Goal: Task Accomplishment & Management: Manage account settings

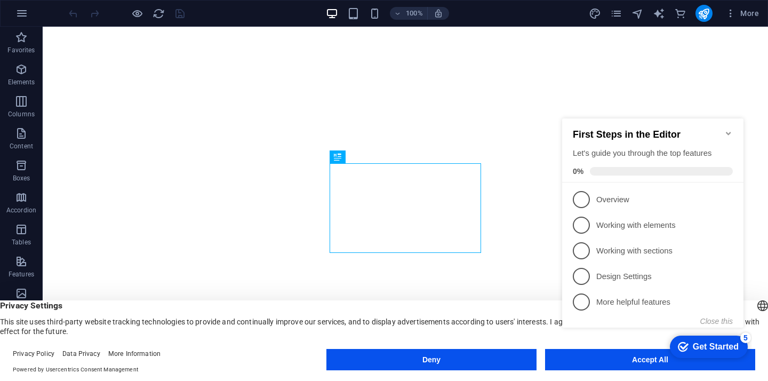
click div "checkmark Get Started 5 First Steps in the Editor Let's guide you through the t…"
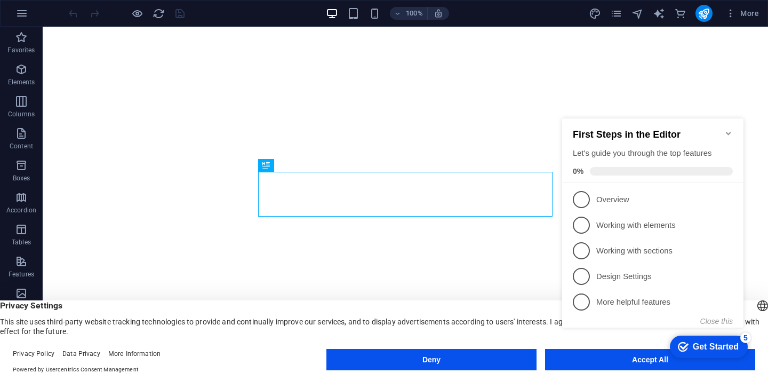
click at [624, 363] on appcues-checklist "Contextual help checklist present on screen" at bounding box center [655, 234] width 194 height 262
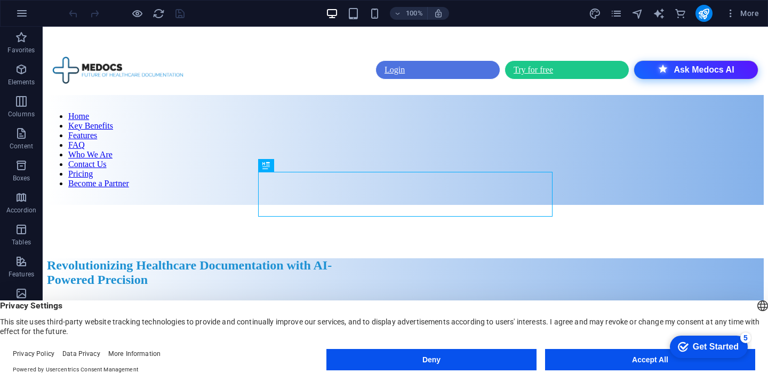
click at [662, 363] on appcues-checklist "Contextual help checklist present on screen" at bounding box center [707, 347] width 91 height 35
click html "checkmark Get Started 5 First Steps in the Editor Let's guide you through the t…"
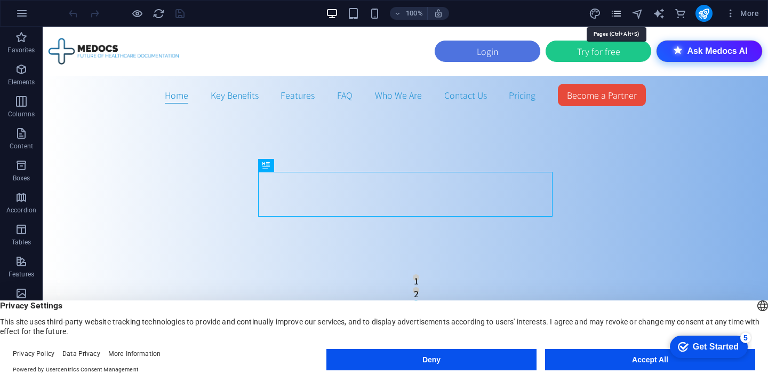
click at [622, 12] on icon "pages" at bounding box center [616, 13] width 12 height 12
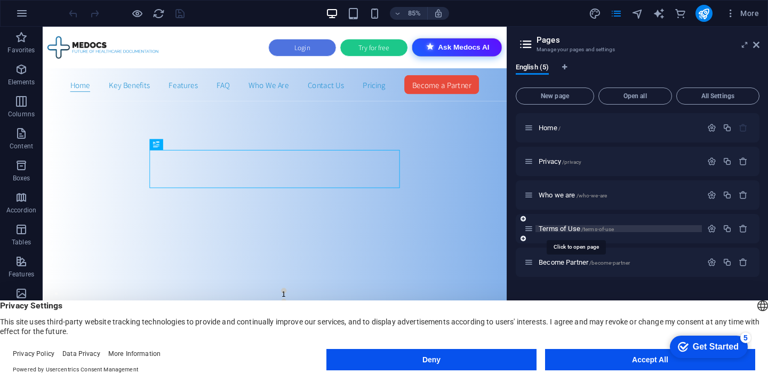
click at [566, 226] on span "Terms of Use /terms-of-use" at bounding box center [576, 229] width 75 height 8
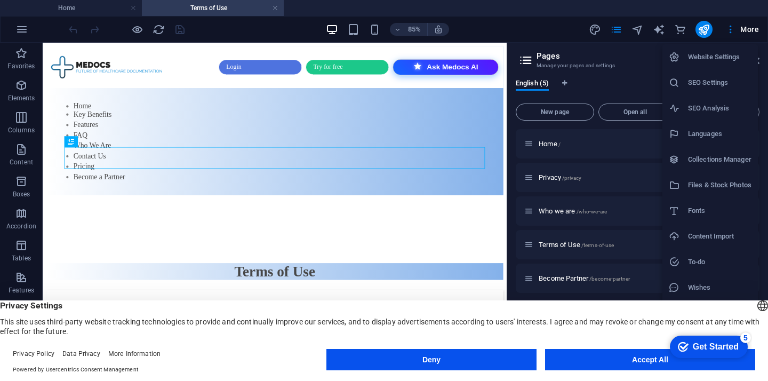
click at [468, 146] on div at bounding box center [384, 190] width 768 height 381
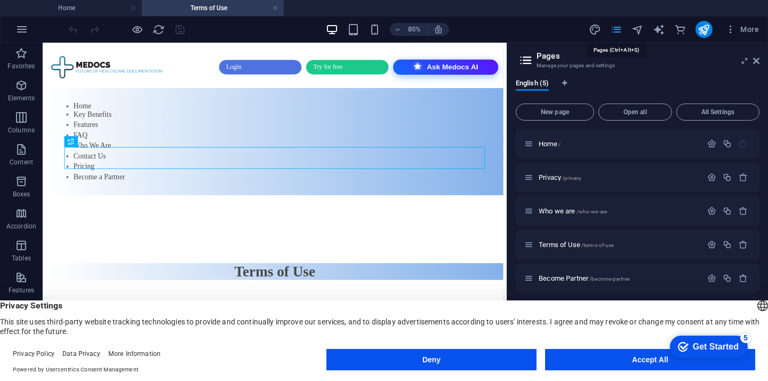
click at [618, 31] on icon "pages" at bounding box center [616, 29] width 12 height 12
click at [756, 62] on icon at bounding box center [756, 61] width 6 height 9
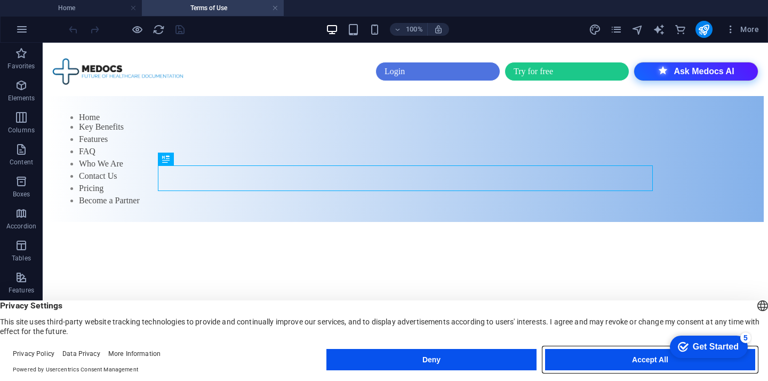
click at [631, 353] on button "Accept All" at bounding box center [650, 359] width 210 height 21
drag, startPoint x: 673, startPoint y: 396, endPoint x: 631, endPoint y: 355, distance: 59.3
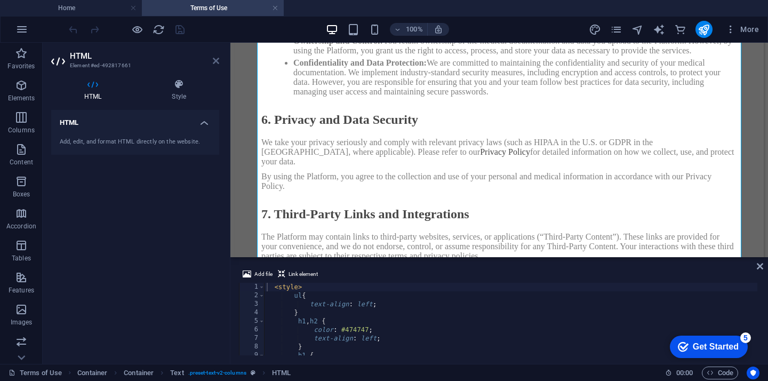
click at [219, 62] on icon at bounding box center [216, 61] width 6 height 9
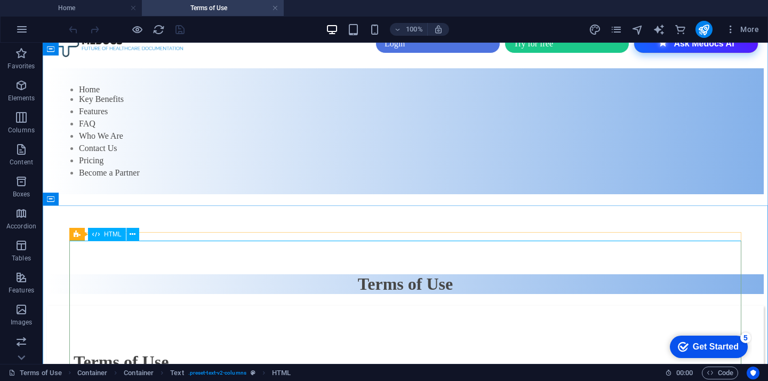
scroll to position [28, 0]
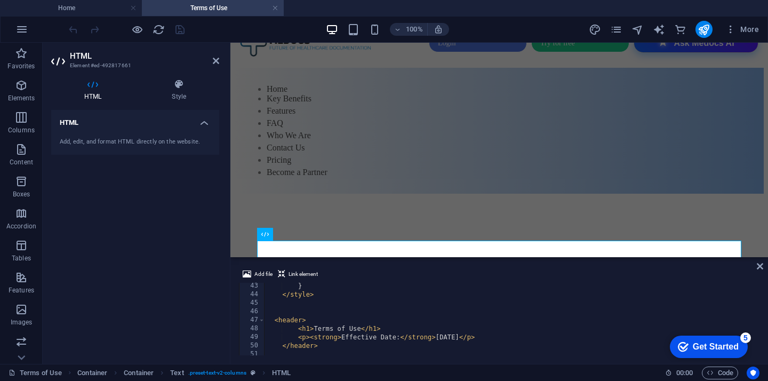
scroll to position [368, 0]
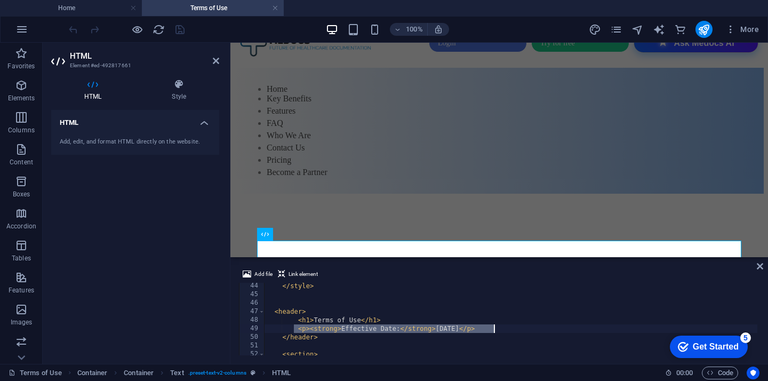
drag, startPoint x: 295, startPoint y: 329, endPoint x: 503, endPoint y: 327, distance: 208.1
type textarea "<p><strong>Effective Date:</strong> [DATE]</p>"
type textarea "<h1>Terms of Use</h1>"
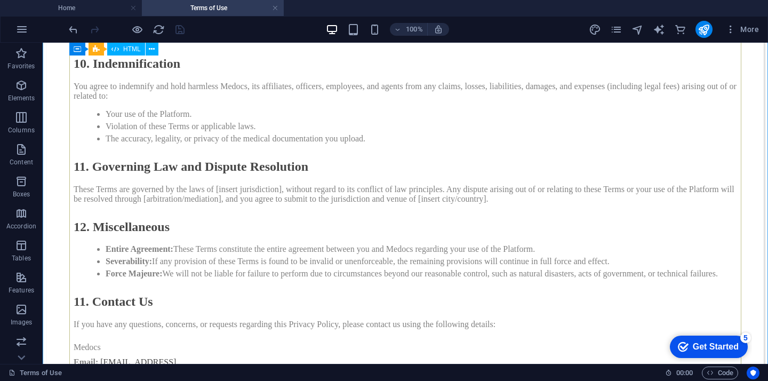
scroll to position [1407, 0]
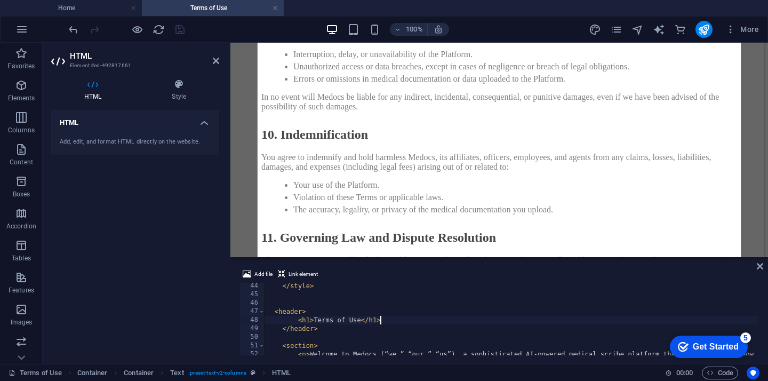
scroll to position [1586, 0]
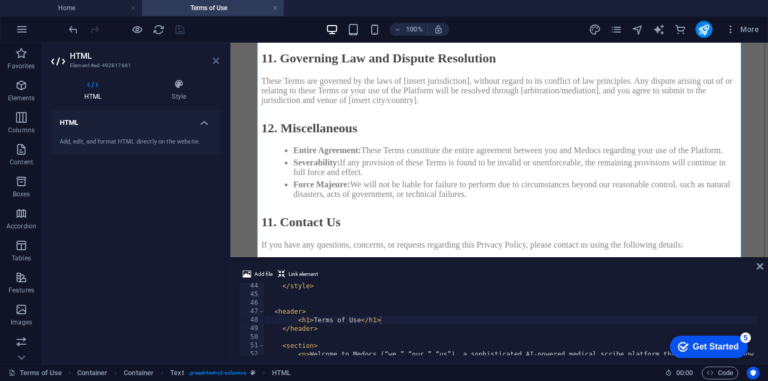
click at [218, 62] on icon at bounding box center [216, 61] width 6 height 9
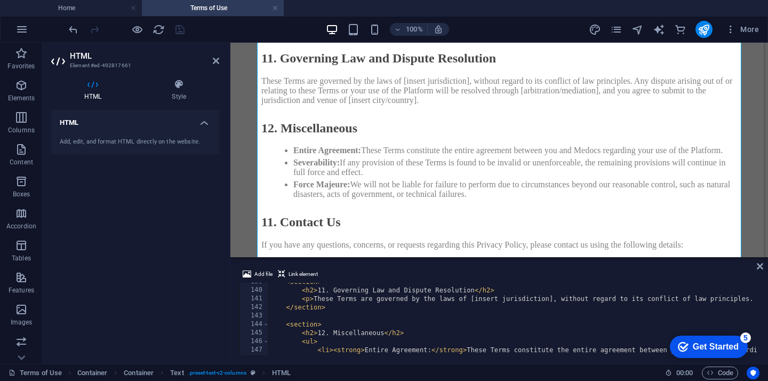
scroll to position [1185, 0]
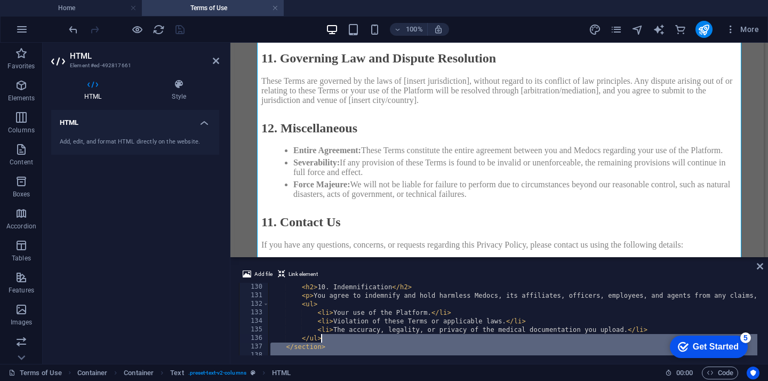
drag, startPoint x: 314, startPoint y: 299, endPoint x: 626, endPoint y: 343, distance: 315.2
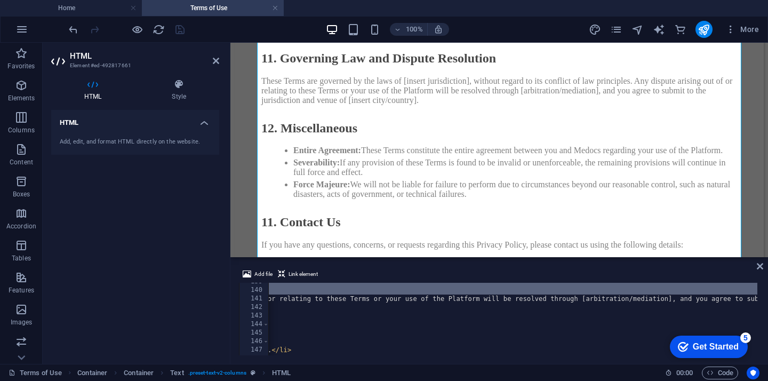
scroll to position [0, 0]
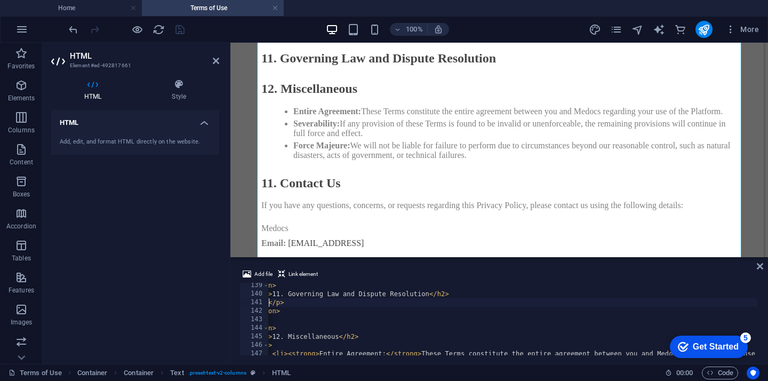
type textarea "<p>These Terms are governed by the laws of the State of [US_STATE], without reg…"
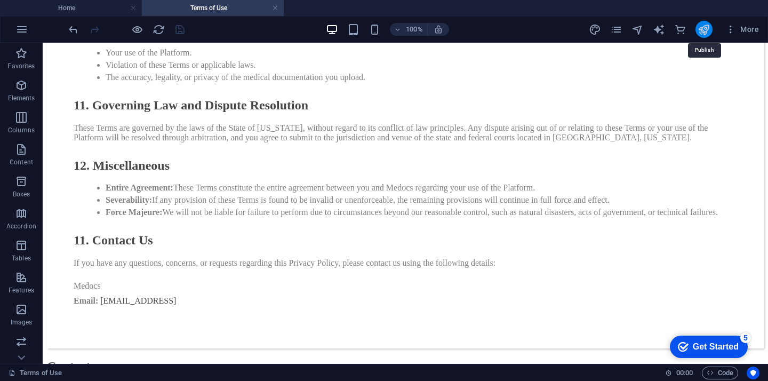
click at [703, 30] on icon "publish" at bounding box center [704, 29] width 12 height 12
